Goal: Task Accomplishment & Management: Complete application form

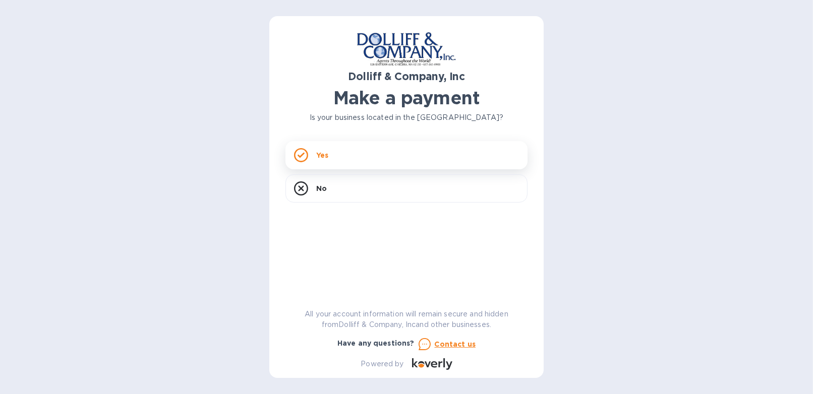
click at [329, 156] on div "Yes" at bounding box center [406, 155] width 242 height 28
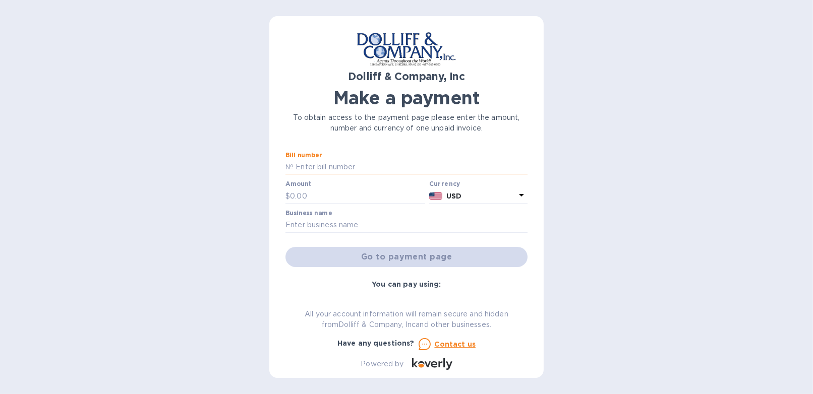
click at [330, 163] on input "text" at bounding box center [410, 167] width 234 height 15
type input "876813"
type input "4,233.20"
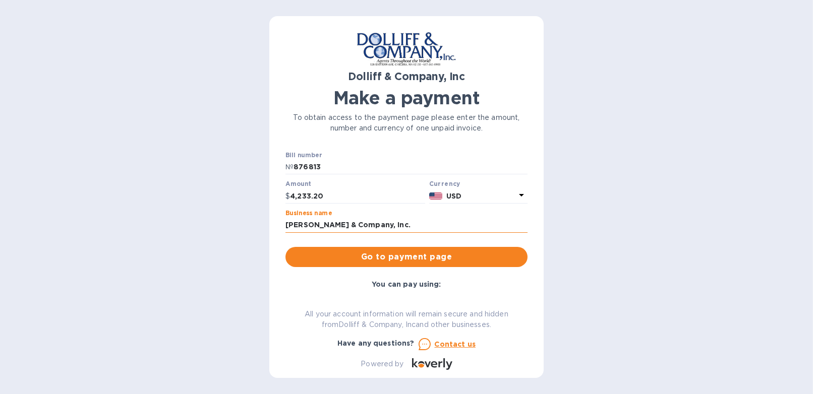
drag, startPoint x: 351, startPoint y: 223, endPoint x: 418, endPoint y: 223, distance: 66.1
click at [418, 223] on input "[PERSON_NAME] & Company, Inc." at bounding box center [406, 225] width 242 height 15
type input "[PERSON_NAME] & Co"
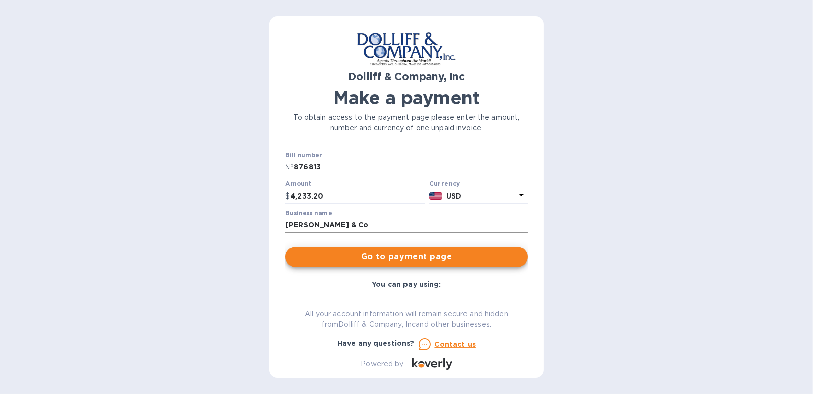
click at [357, 227] on input "[PERSON_NAME] & Co" at bounding box center [406, 225] width 242 height 15
type input "[PERSON_NAME] & Co."
click at [453, 262] on span "Go to payment page" at bounding box center [406, 257] width 226 height 12
